Goal: Check status

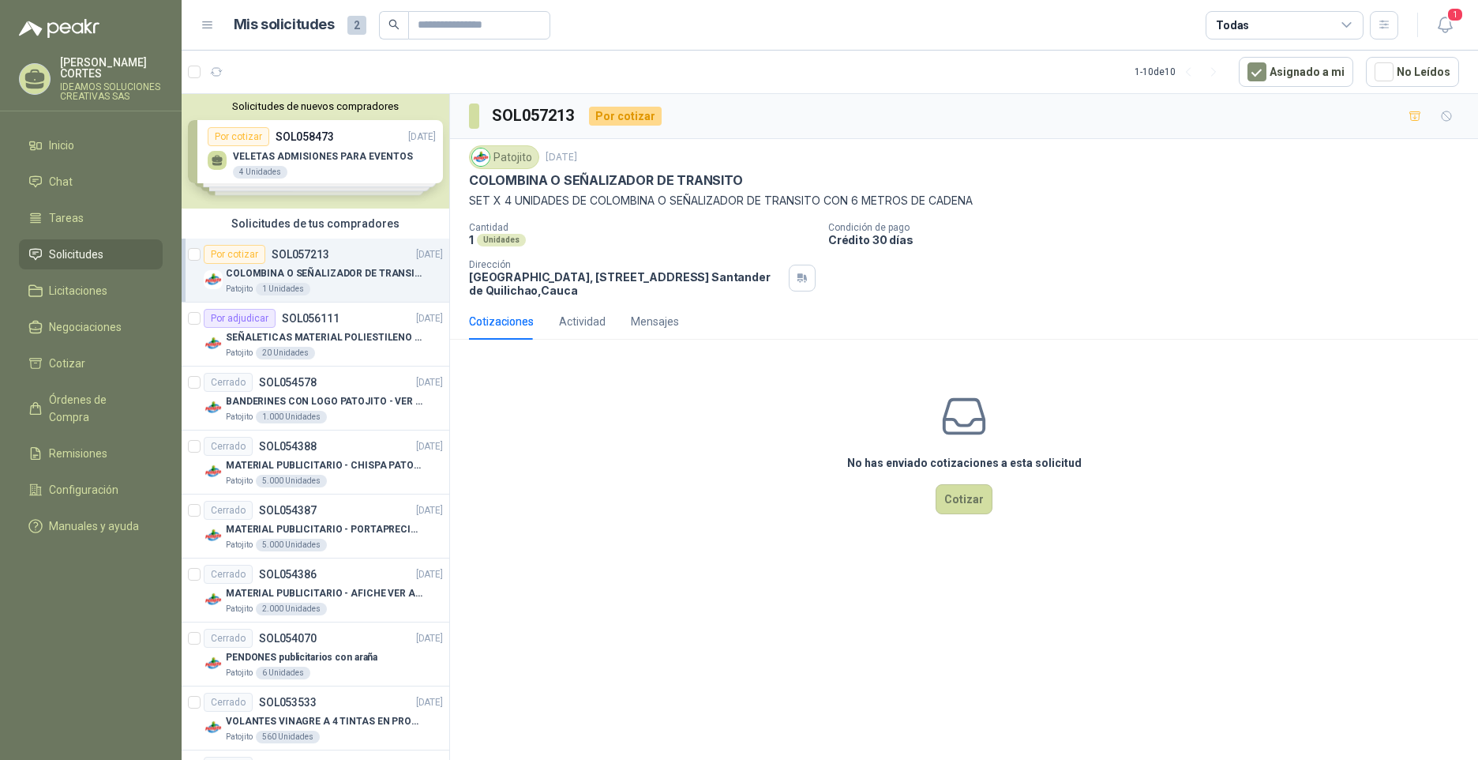
click at [391, 283] on div "Patojito 1 Unidades" at bounding box center [334, 289] width 217 height 13
click at [355, 159] on div "Solicitudes de nuevos compradores Por cotizar SOL058473 [DATE] VELETAS ADMISION…" at bounding box center [316, 151] width 268 height 114
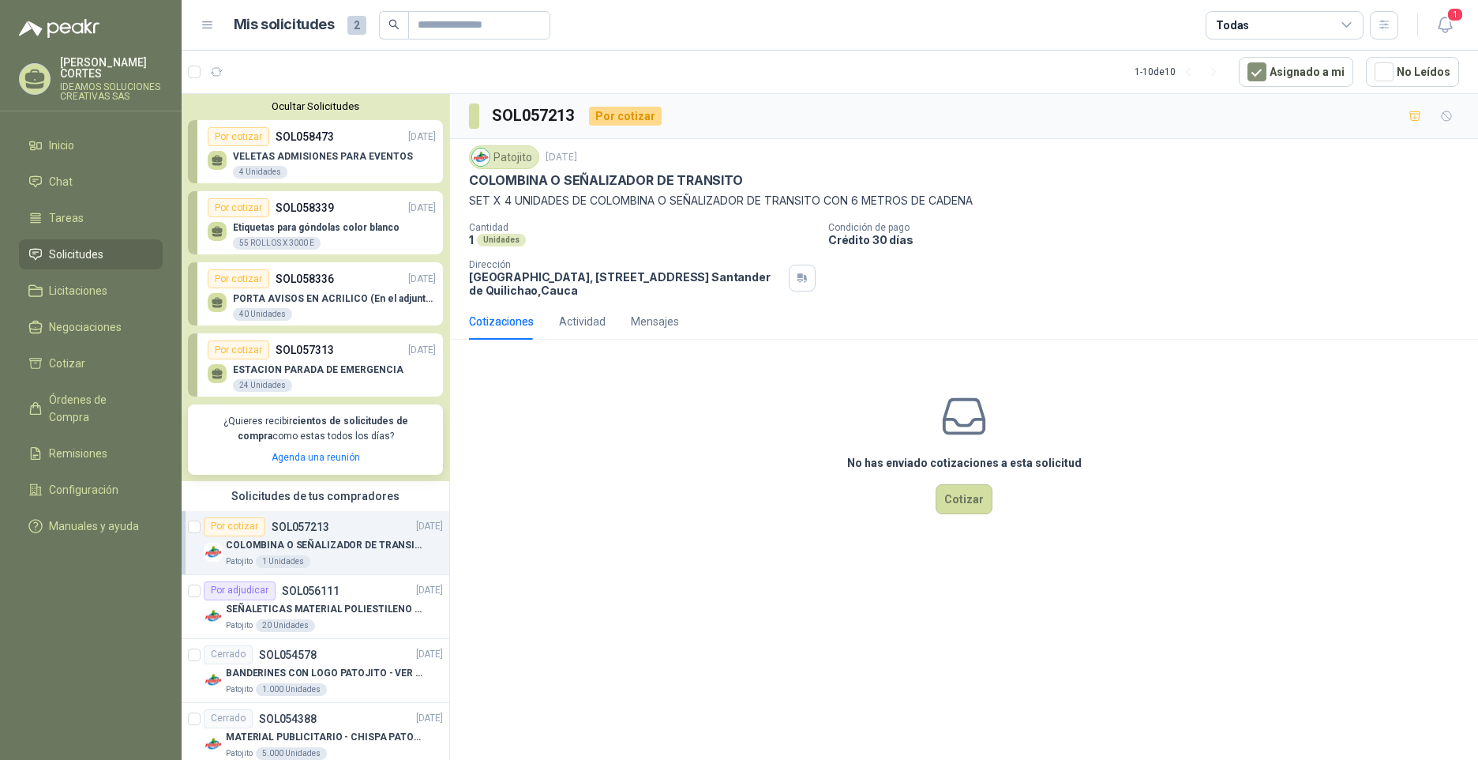
click at [355, 159] on p "VELETAS ADMISIONES PARA EVENTOS" at bounding box center [323, 156] width 180 height 11
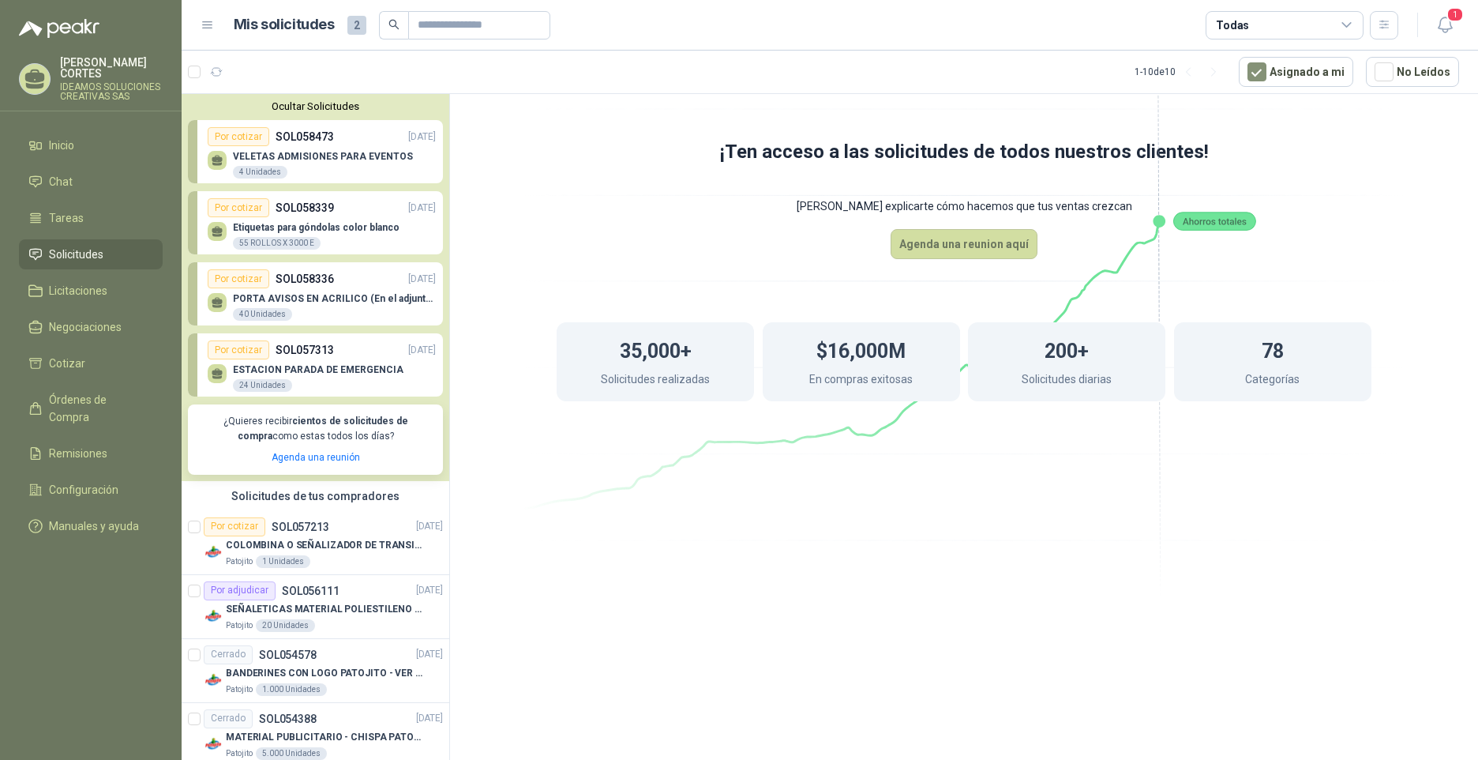
click at [300, 257] on div "Ocultar Solicitudes Por cotizar SOL058473 [DATE] VELETAS ADMISIONES PARA EVENTO…" at bounding box center [316, 287] width 268 height 387
click at [288, 596] on p "SOL056111" at bounding box center [311, 590] width 58 height 11
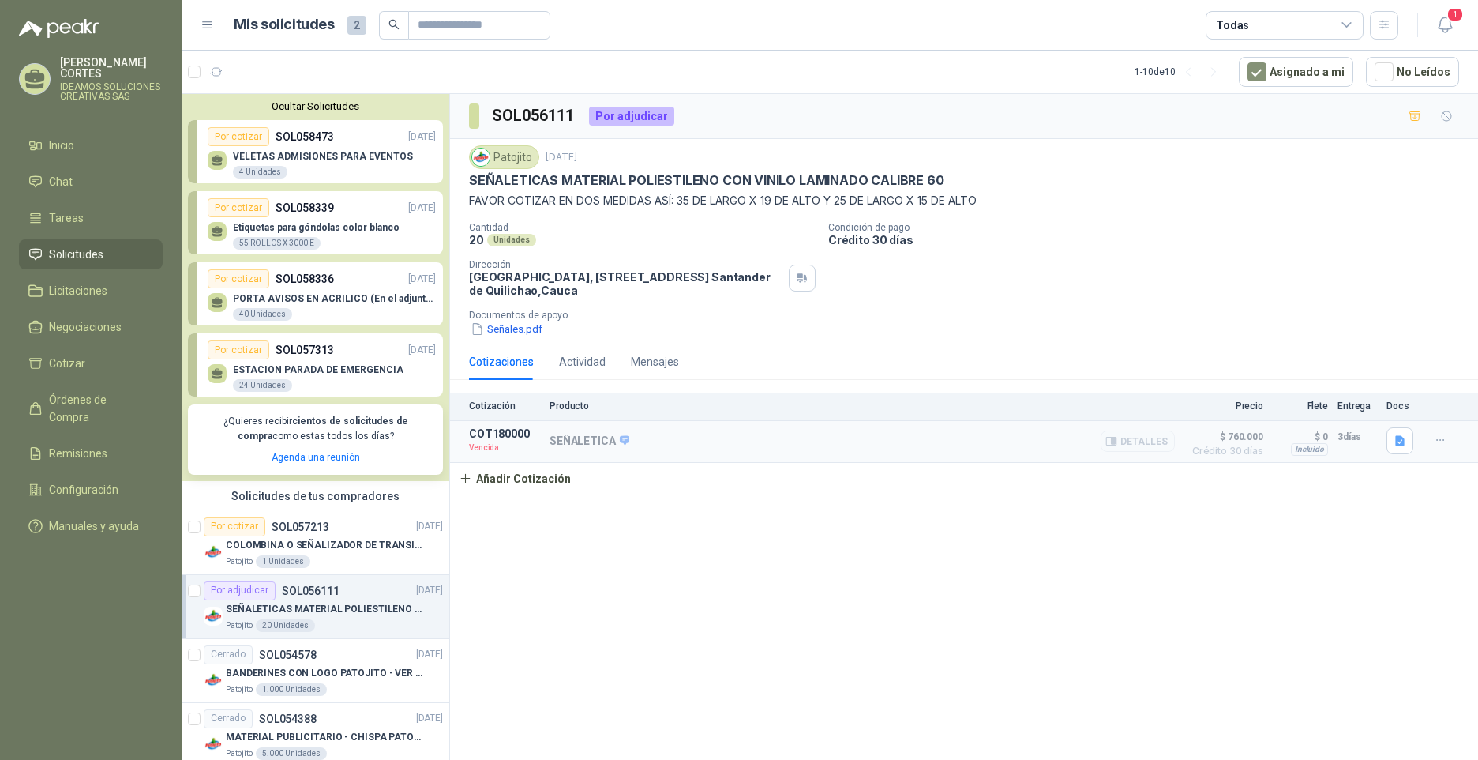
click at [488, 448] on p "Vencida" at bounding box center [504, 448] width 71 height 16
